Goal: Information Seeking & Learning: Learn about a topic

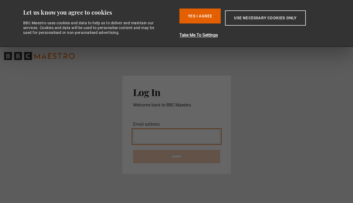
type input "**********"
click at [177, 157] on input "********" at bounding box center [176, 156] width 87 height 13
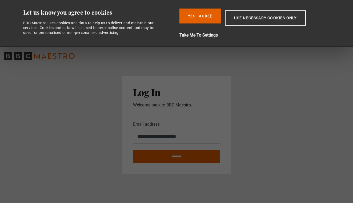
type input "**********"
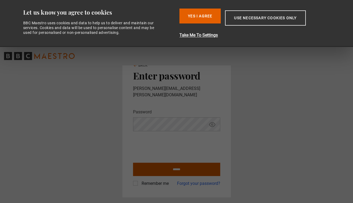
click at [154, 166] on input "******" at bounding box center [176, 169] width 87 height 13
type input "**********"
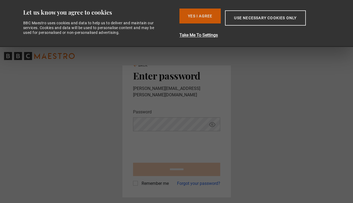
click at [196, 15] on button "Yes I Agree" at bounding box center [199, 16] width 41 height 15
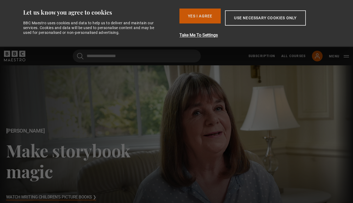
click at [202, 21] on button "Yes I Agree" at bounding box center [199, 16] width 41 height 15
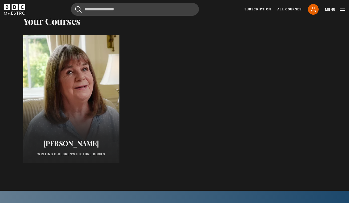
scroll to position [267, 0]
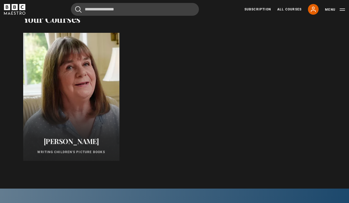
click at [98, 112] on div at bounding box center [71, 96] width 106 height 141
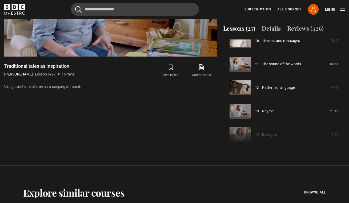
scroll to position [253, 0]
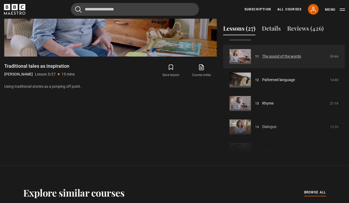
click at [295, 59] on link "The sound of the words" at bounding box center [281, 57] width 39 height 6
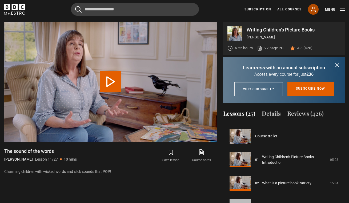
scroll to position [235, 0]
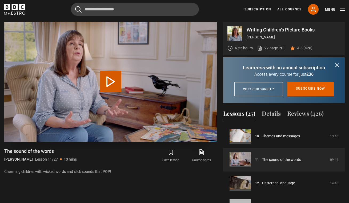
click at [110, 81] on button "Play Lesson The sound of the words" at bounding box center [110, 81] width 21 height 21
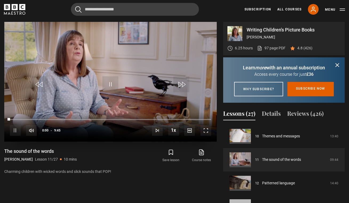
click at [208, 131] on span "Video Player" at bounding box center [206, 130] width 11 height 11
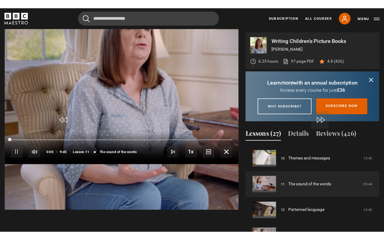
scroll to position [243, 0]
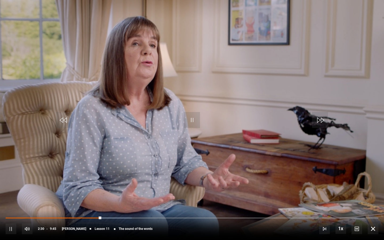
click at [95, 203] on div "10s Skip Back 10 seconds Pause 10s Skip Forward 10 seconds Loaded : 33.87% 7:44…" at bounding box center [192, 225] width 384 height 30
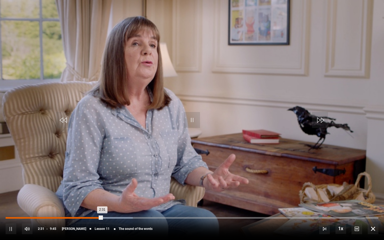
click at [93, 203] on div "Loaded : 34.12% 2:17 2:31" at bounding box center [192, 218] width 373 height 2
click at [86, 203] on div "Loaded : 34.71% 2:06 2:21" at bounding box center [192, 218] width 373 height 2
click at [110, 203] on div "2:43" at bounding box center [110, 218] width 1 height 2
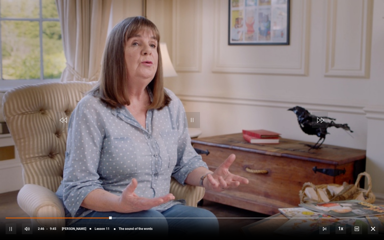
click at [194, 119] on span "Video Player" at bounding box center [192, 120] width 16 height 16
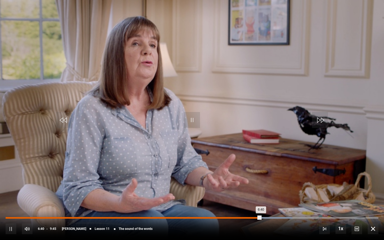
click at [241, 203] on div "Loaded : 76.91% 6:10 6:40" at bounding box center [192, 218] width 373 height 2
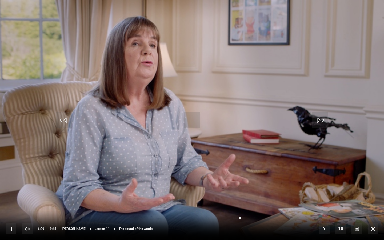
click at [212, 187] on video "Video Player" at bounding box center [192, 120] width 384 height 240
click at [213, 187] on video "Video Player" at bounding box center [192, 120] width 384 height 240
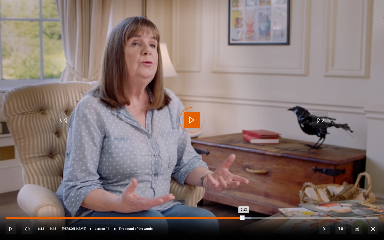
click at [179, 203] on div "4:31" at bounding box center [179, 218] width 1 height 2
click at [232, 203] on div "Loaded : 71.74% 5:54 6:10" at bounding box center [192, 218] width 373 height 2
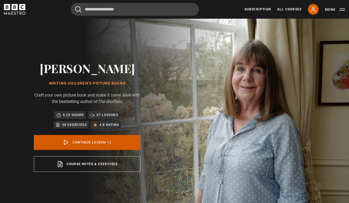
scroll to position [258, 0]
click at [112, 143] on link "Continue lesson 12" at bounding box center [87, 142] width 107 height 15
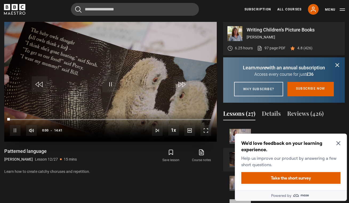
scroll to position [0, 0]
click at [12, 131] on span "Video Player" at bounding box center [15, 130] width 11 height 11
click at [109, 84] on span "Video Player" at bounding box center [110, 84] width 16 height 16
click at [207, 133] on span "Video Player" at bounding box center [206, 130] width 11 height 11
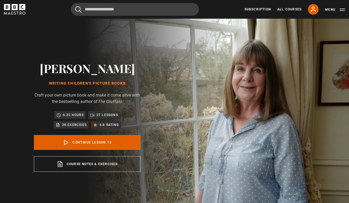
scroll to position [282, 0]
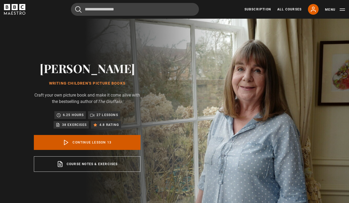
click at [109, 143] on link "Continue lesson 13" at bounding box center [87, 142] width 107 height 15
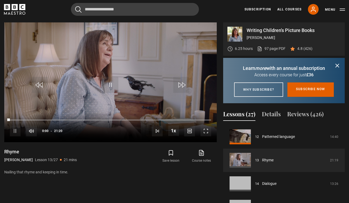
scroll to position [214, 0]
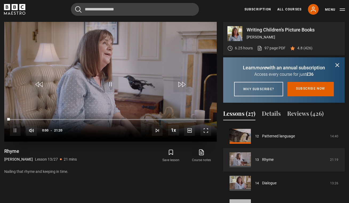
click at [205, 131] on span "Video Player" at bounding box center [206, 130] width 11 height 11
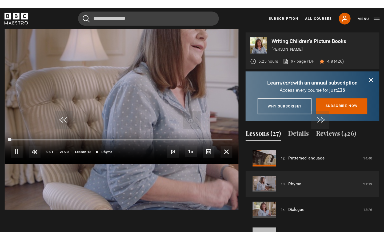
scroll to position [0, 0]
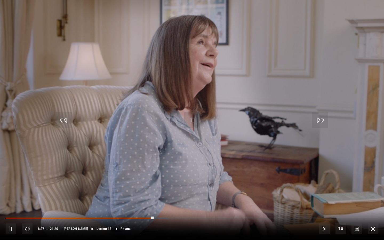
click at [349, 203] on span "Video Player" at bounding box center [373, 228] width 11 height 11
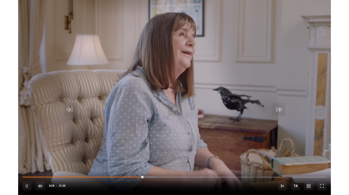
scroll to position [214, 0]
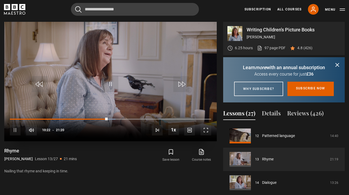
click at [206, 129] on span "Video Player" at bounding box center [206, 130] width 11 height 11
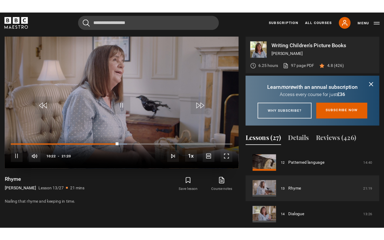
scroll to position [0, 0]
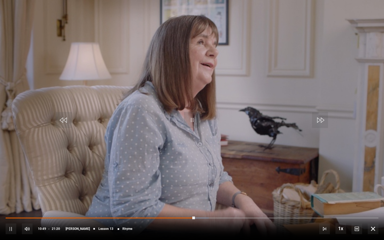
click at [349, 203] on span "Video Player" at bounding box center [373, 228] width 11 height 11
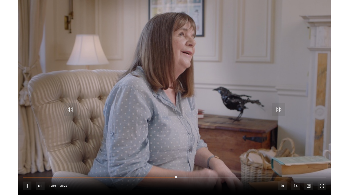
scroll to position [214, 0]
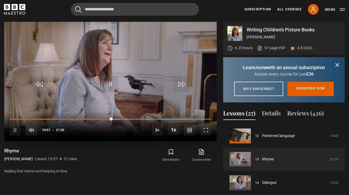
click at [202, 130] on span "Video Player" at bounding box center [206, 130] width 11 height 11
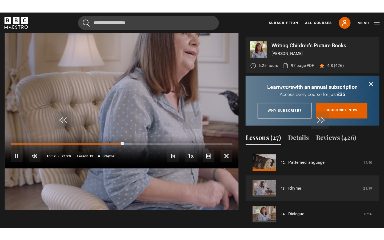
scroll to position [0, 0]
